Goal: Navigation & Orientation: Find specific page/section

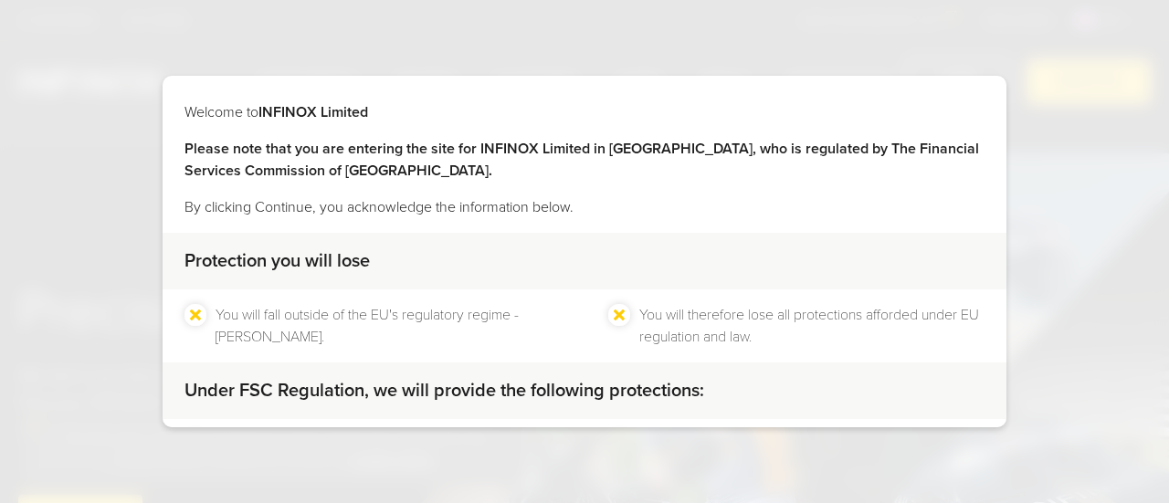
scroll to position [178, 0]
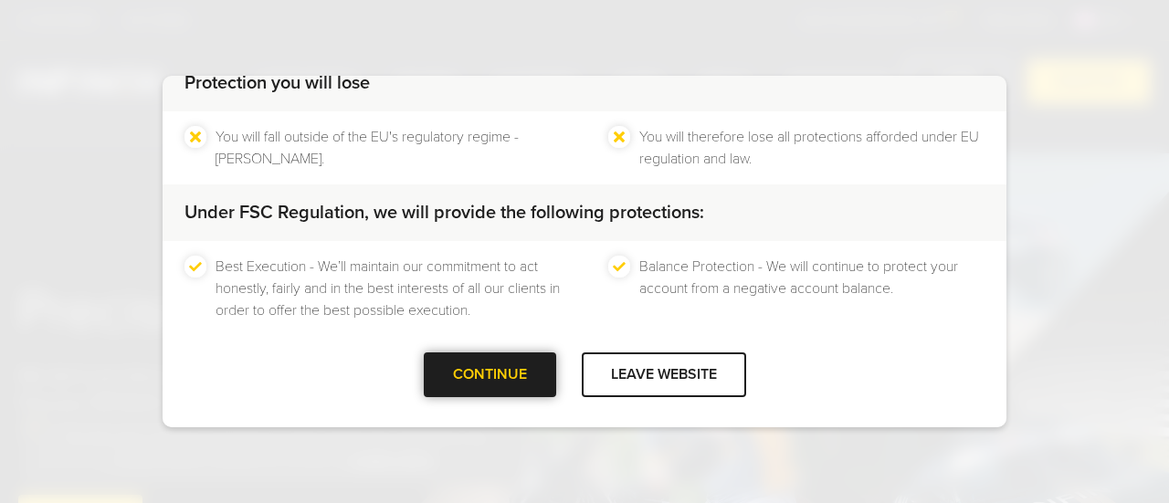
click at [490, 375] on div at bounding box center [490, 375] width 0 height 0
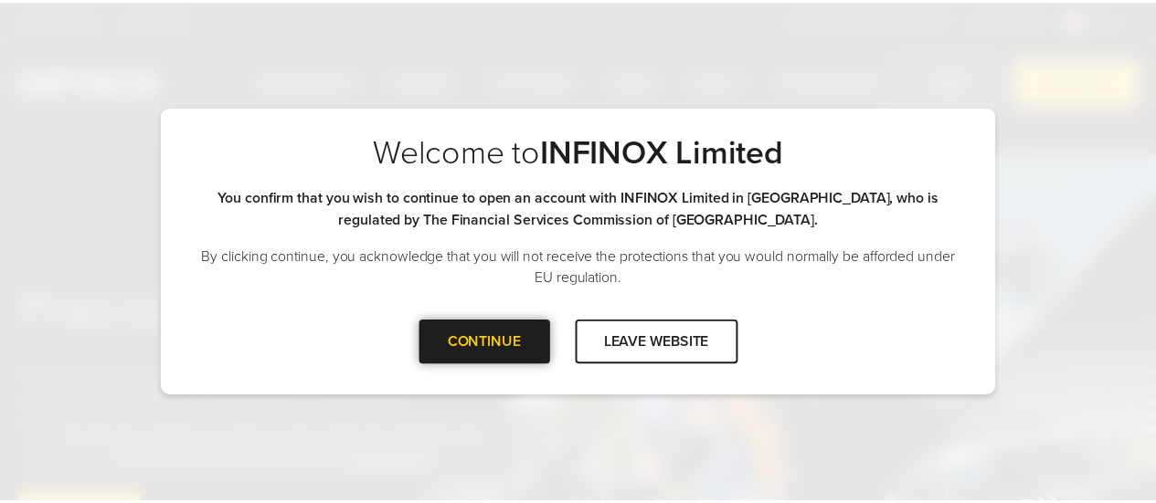
scroll to position [0, 0]
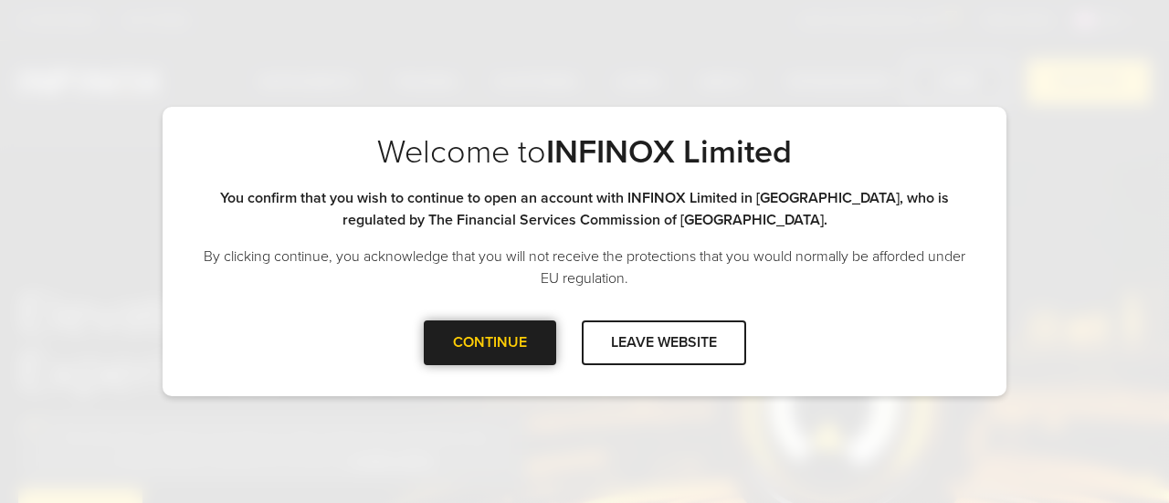
click at [471, 387] on div "Welcome to INFINOX Limited Please note that you are entering the site for INFIN…" at bounding box center [585, 252] width 844 height 290
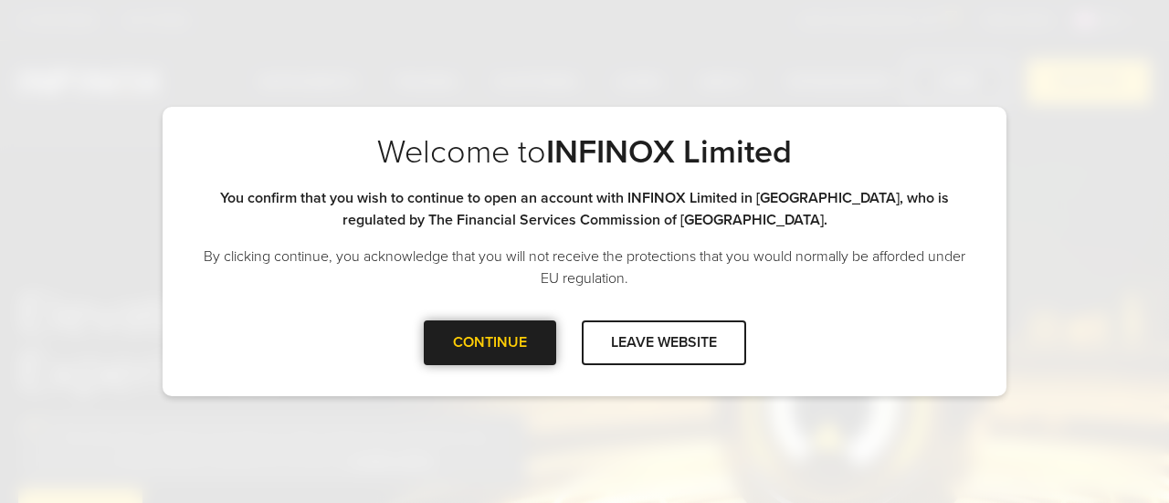
click at [490, 343] on div at bounding box center [490, 343] width 0 height 0
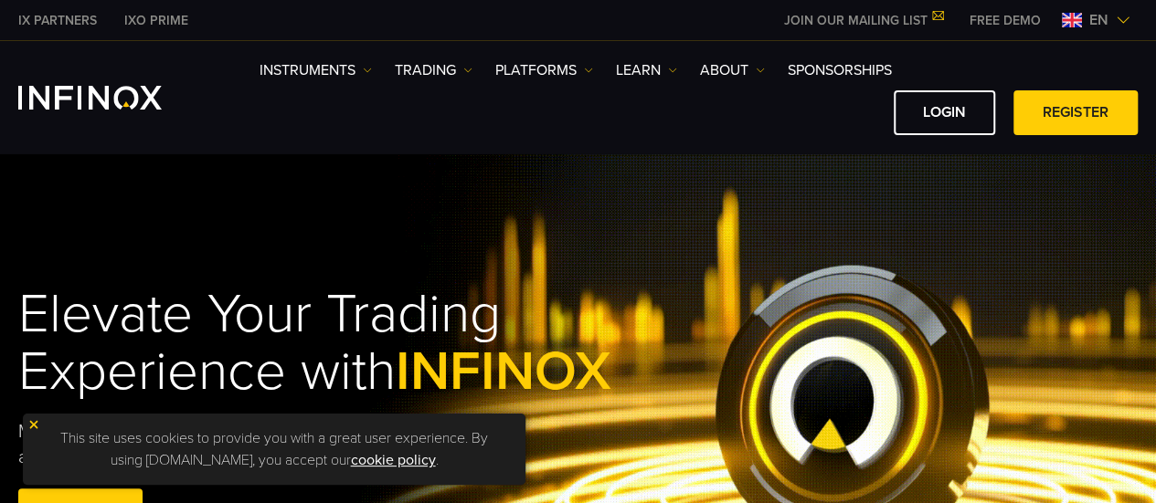
click at [1123, 20] on img at bounding box center [1122, 20] width 15 height 15
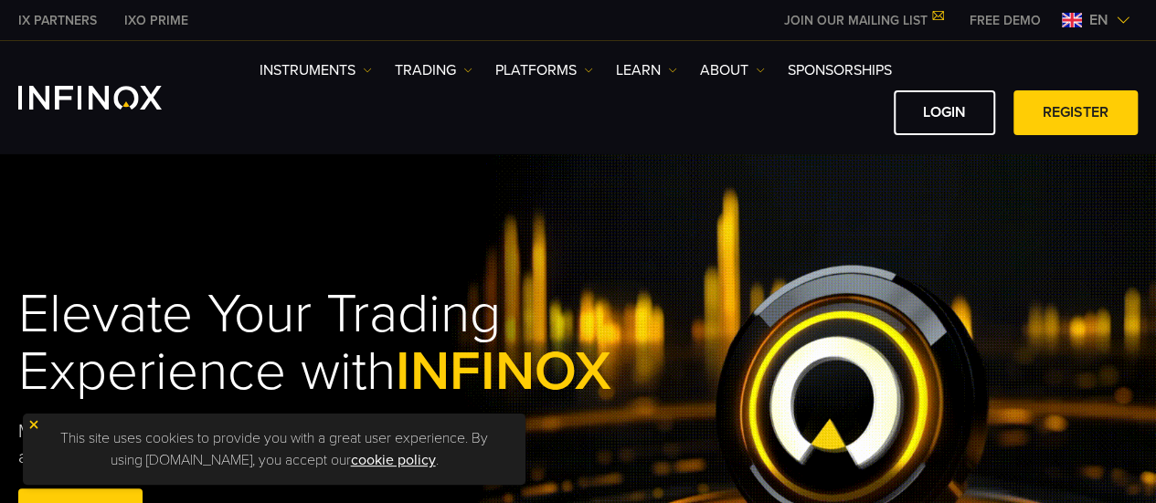
click at [1123, 20] on img at bounding box center [1122, 20] width 15 height 15
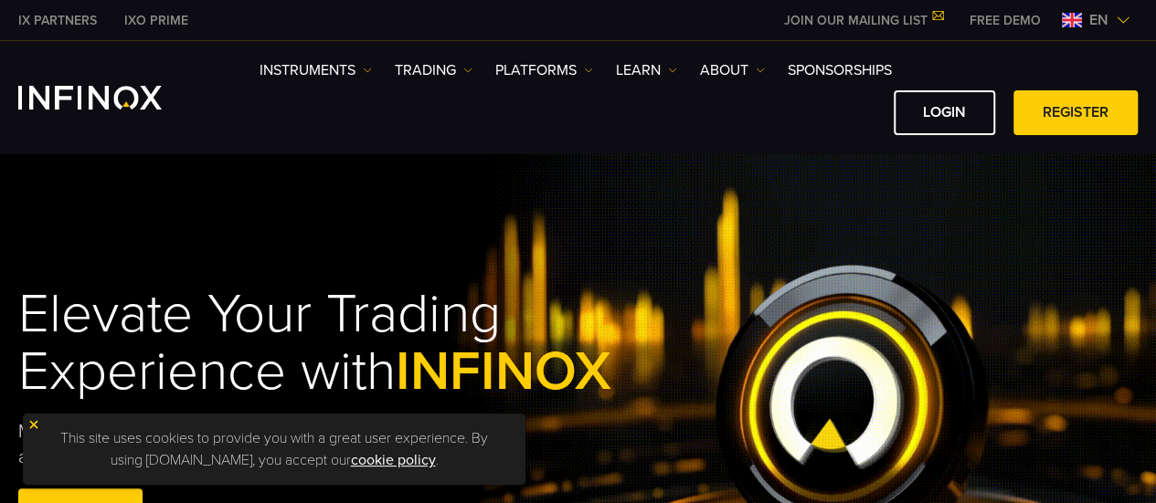
click at [1123, 20] on img at bounding box center [1122, 20] width 15 height 15
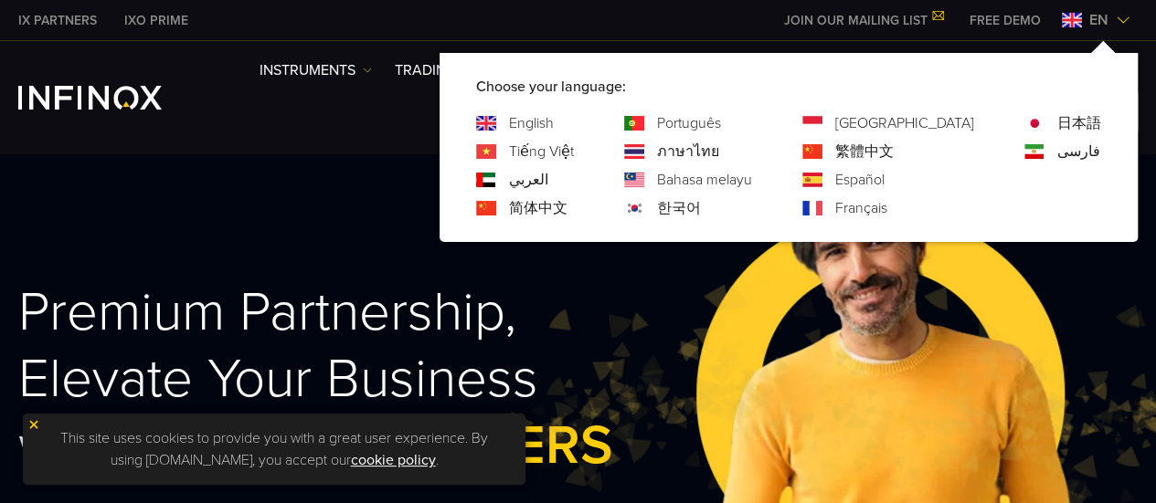
click at [887, 209] on link "Français" at bounding box center [861, 208] width 52 height 22
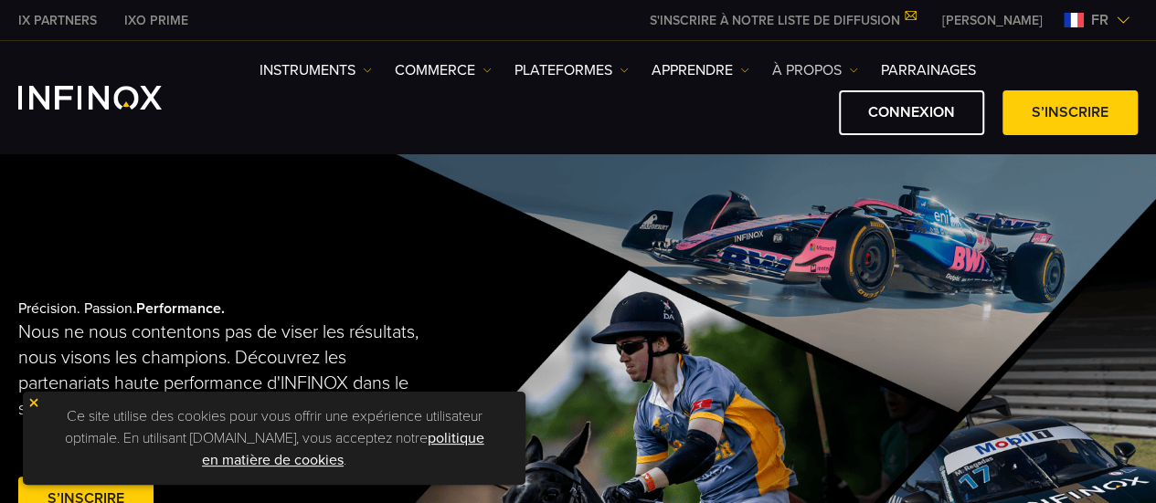
drag, startPoint x: 0, startPoint y: 0, endPoint x: 850, endPoint y: 74, distance: 852.8
click at [850, 74] on link "À PROPOS" at bounding box center [815, 70] width 86 height 22
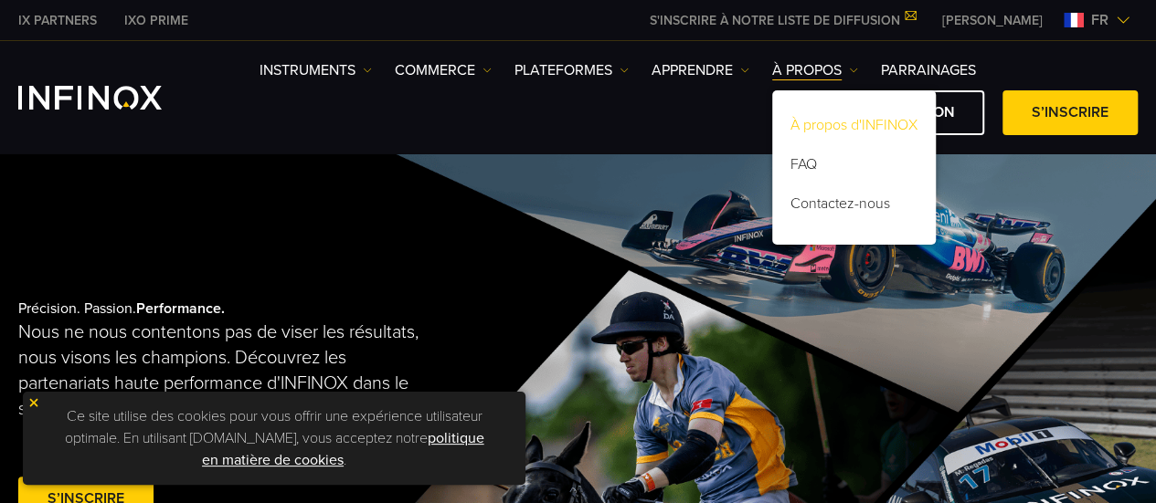
click at [843, 121] on link "À propos d'INFINOX" at bounding box center [854, 128] width 164 height 39
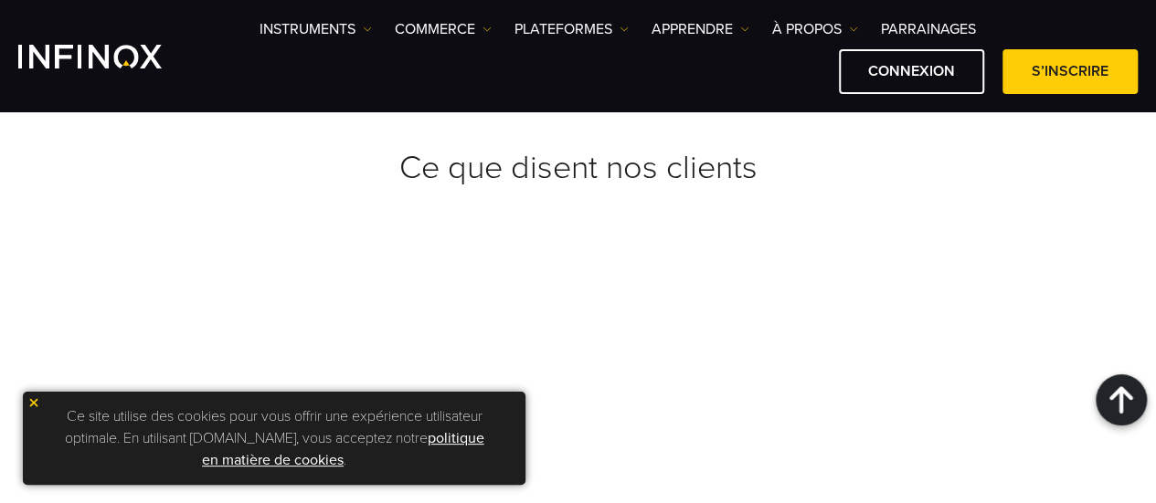
scroll to position [7291, 0]
